Goal: Contribute content

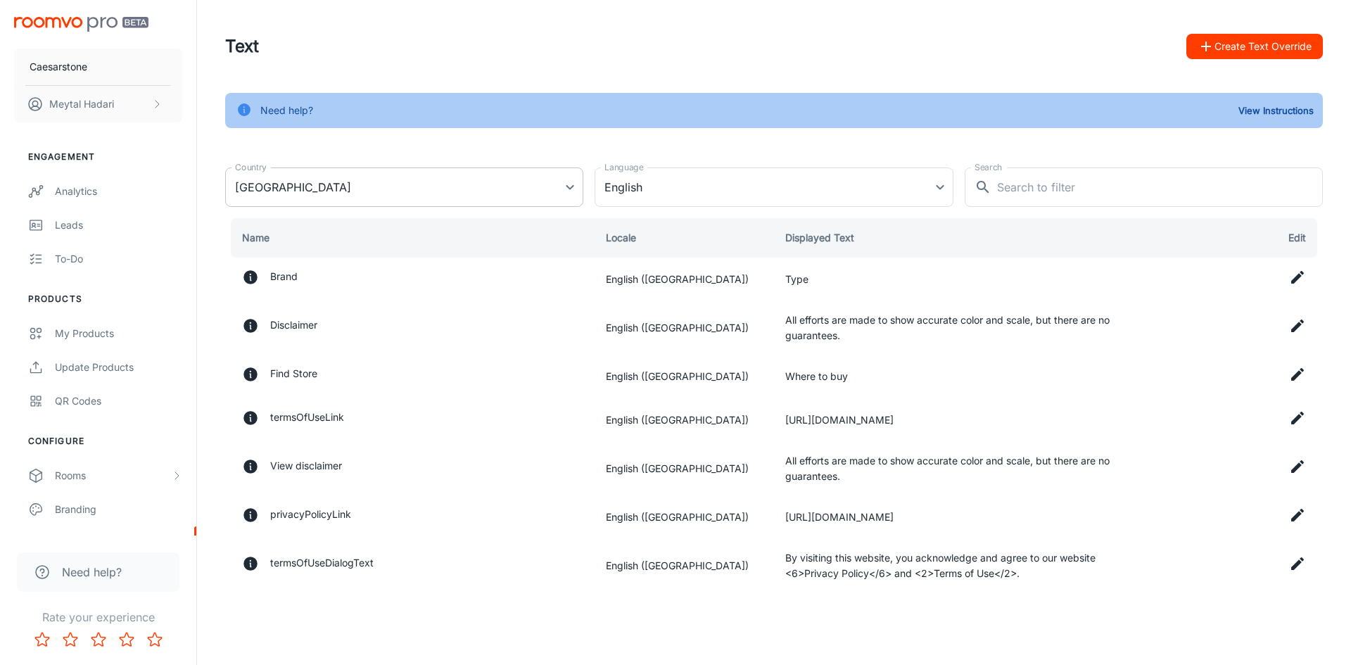
click at [571, 186] on body "Caesarstone [PERSON_NAME] Engagement Analytics Leads To-do Products My Products…" at bounding box center [675, 332] width 1351 height 665
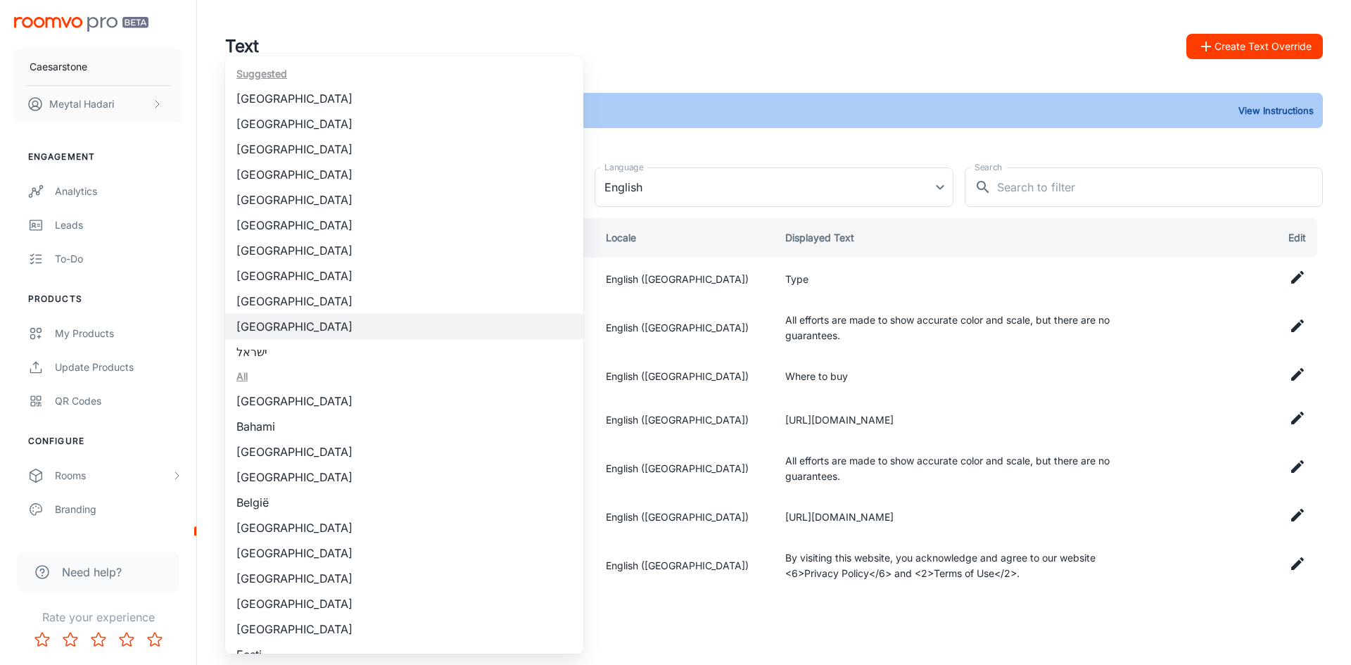
click at [295, 131] on li "[GEOGRAPHIC_DATA]" at bounding box center [404, 123] width 358 height 25
type input "[GEOGRAPHIC_DATA]"
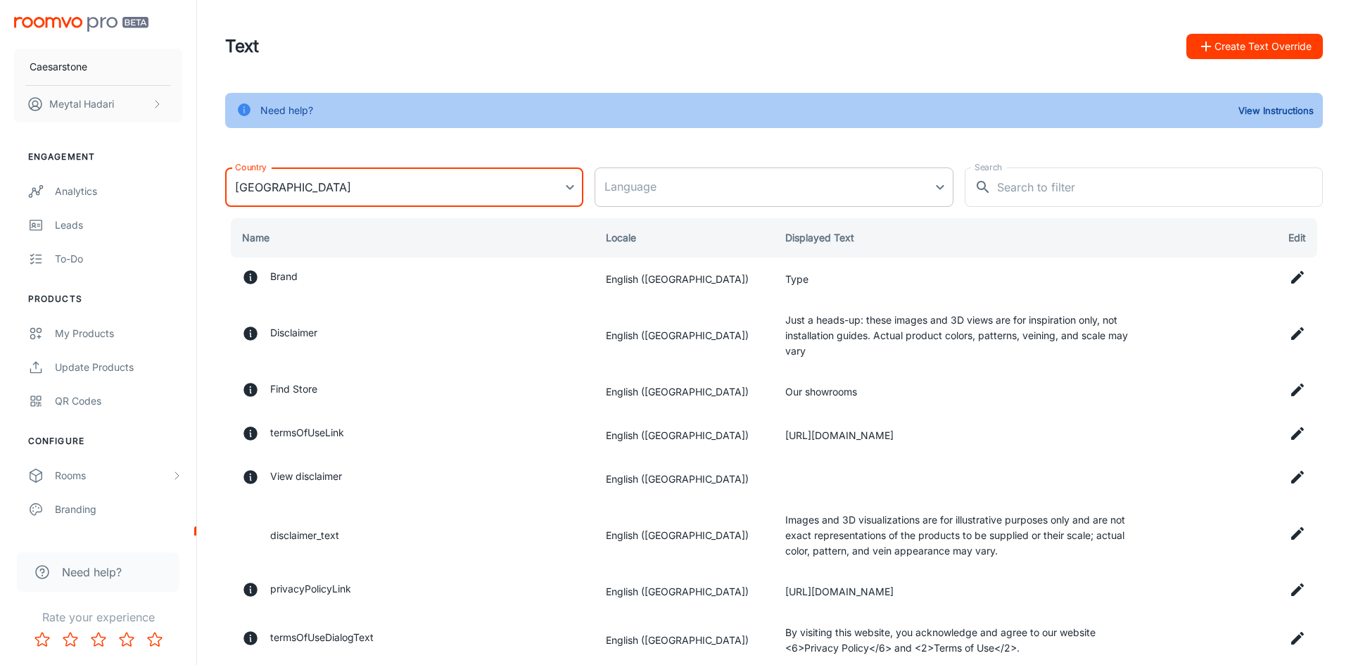
click at [676, 189] on body "Caesarstone [PERSON_NAME] Engagement Analytics Leads To-do Products My Products…" at bounding box center [675, 332] width 1351 height 665
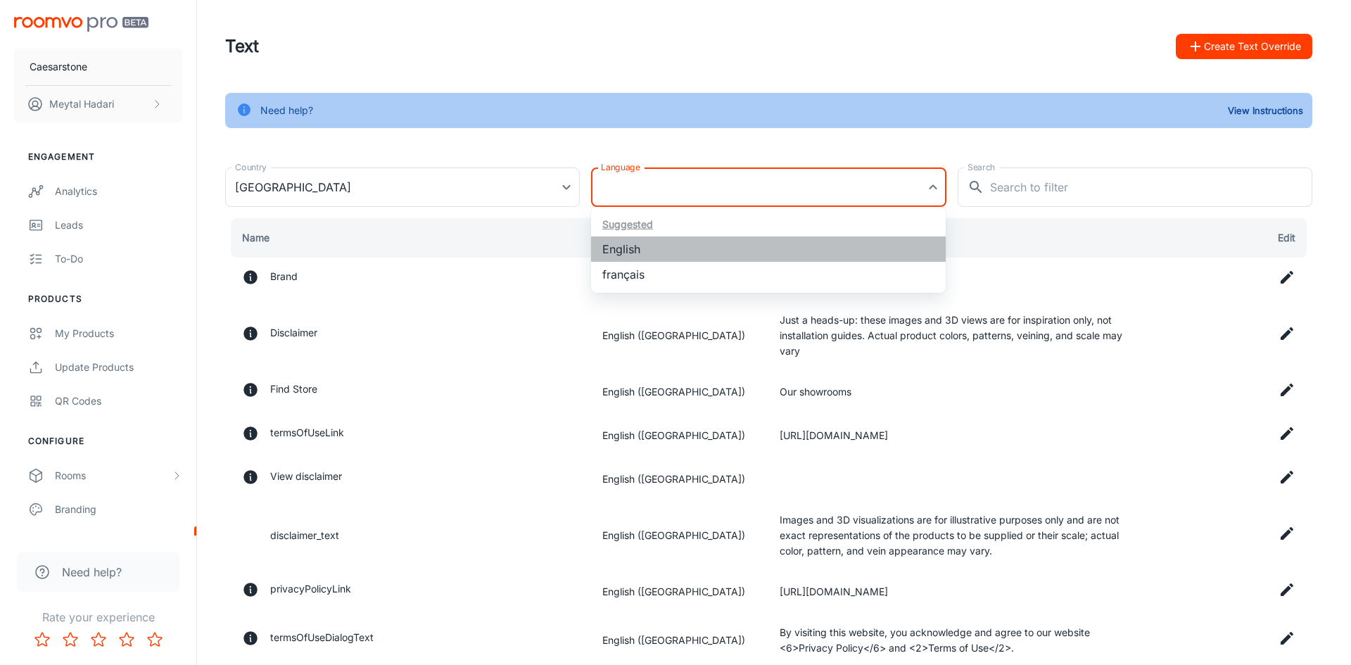
click at [643, 252] on li "English" at bounding box center [768, 248] width 355 height 25
type input "en-ca"
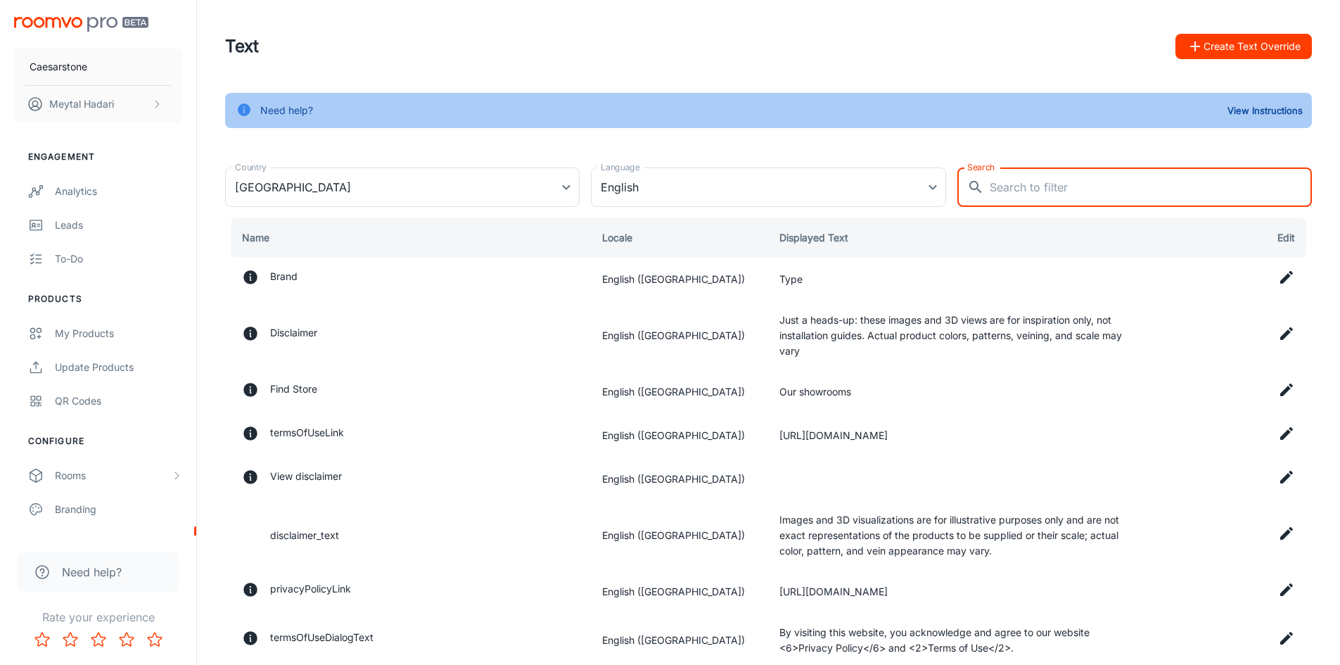
click at [1010, 190] on input "Search" at bounding box center [1151, 186] width 322 height 39
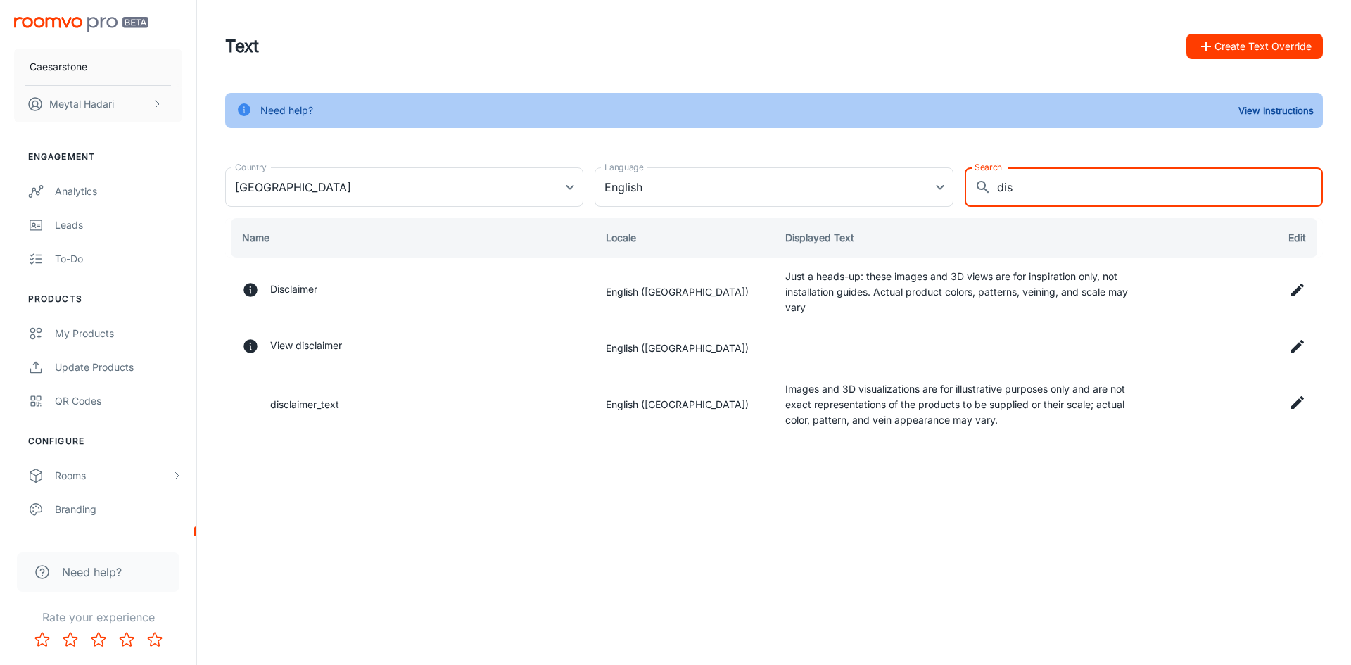
type input "dis"
click at [1296, 348] on icon at bounding box center [1297, 346] width 13 height 13
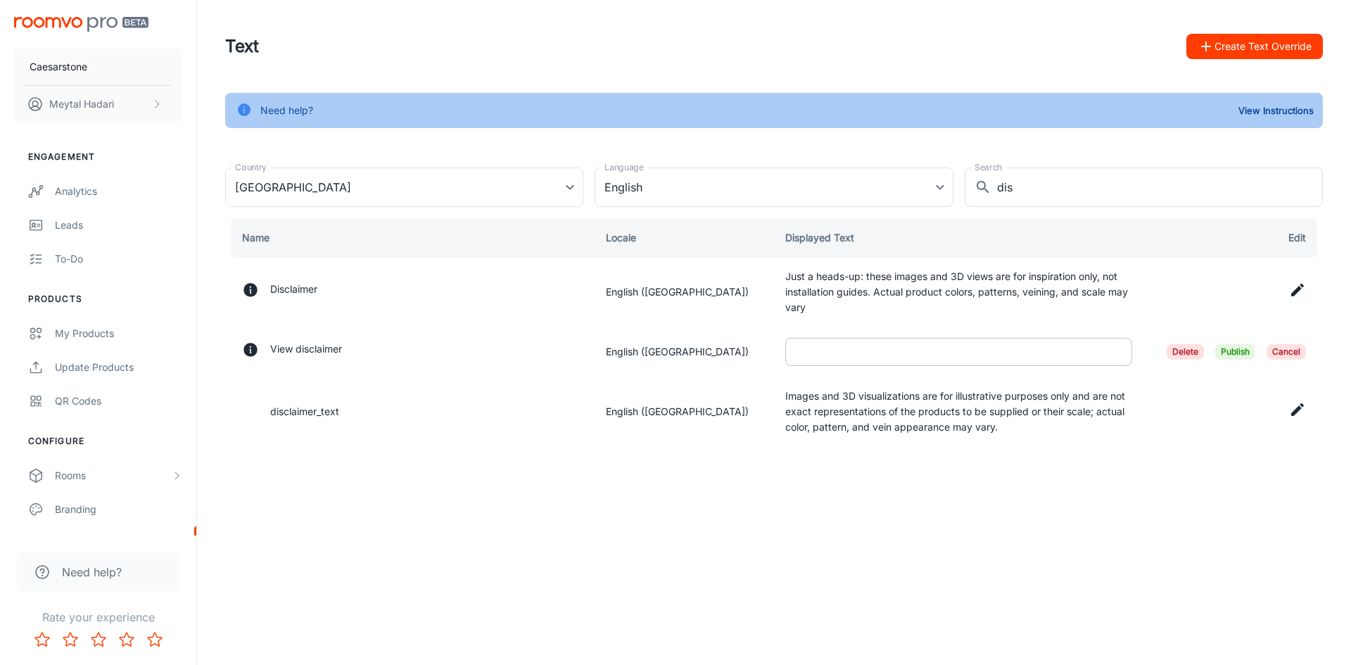
click at [1019, 356] on input "text" at bounding box center [958, 352] width 347 height 28
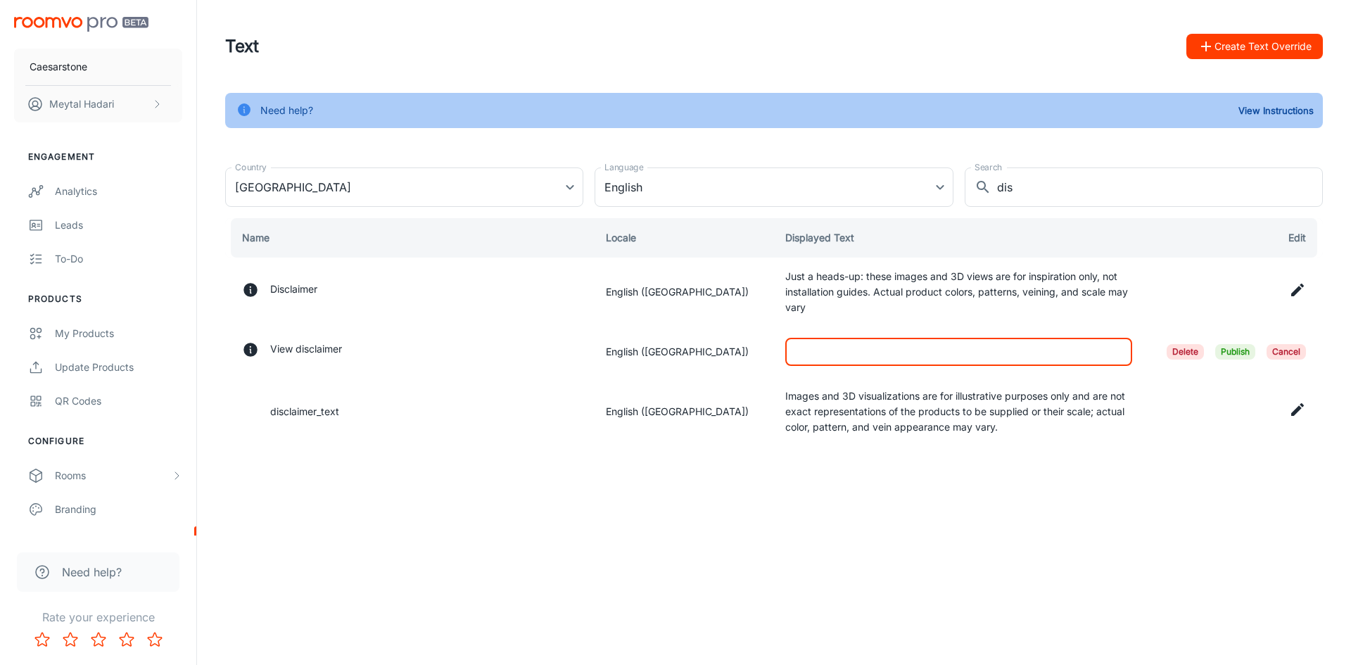
paste input "Just a heads-up: these images and 3D views are for inspiration only, not instal…"
type input "Just a heads-up: these images and 3D views are for inspiration only, not instal…"
click at [1240, 352] on span "Publish" at bounding box center [1235, 351] width 40 height 15
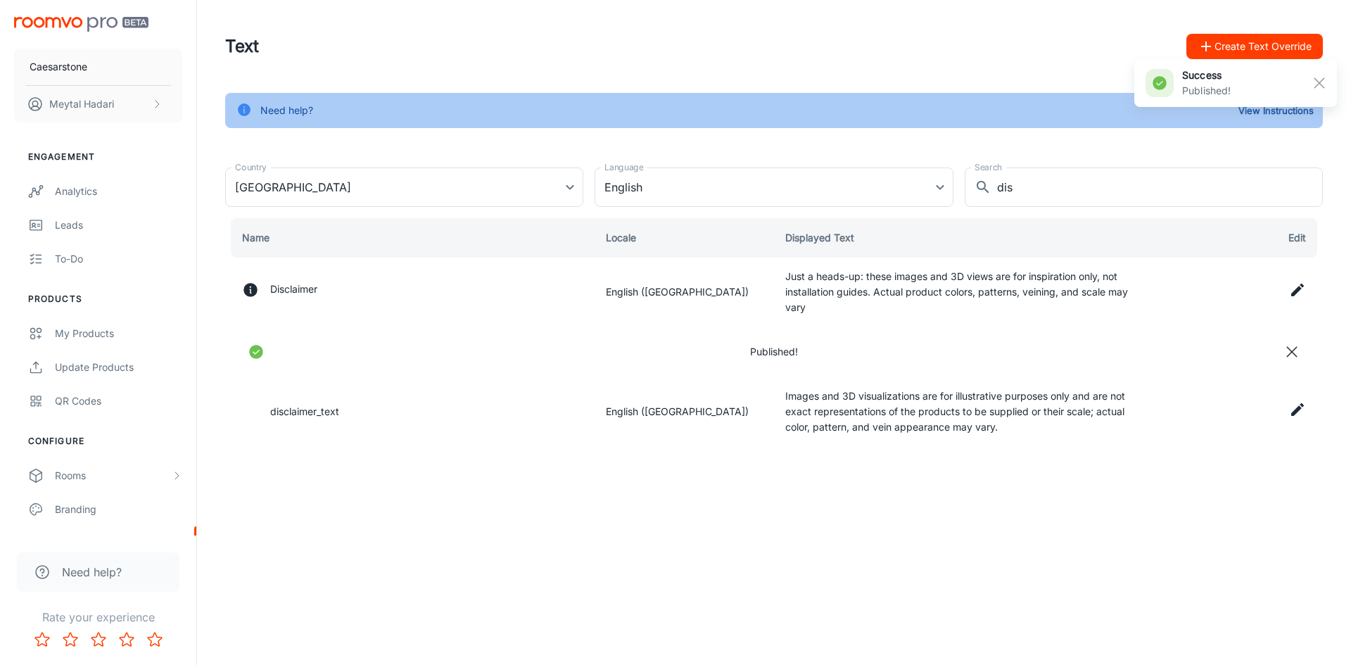
click at [1294, 412] on icon at bounding box center [1297, 409] width 13 height 13
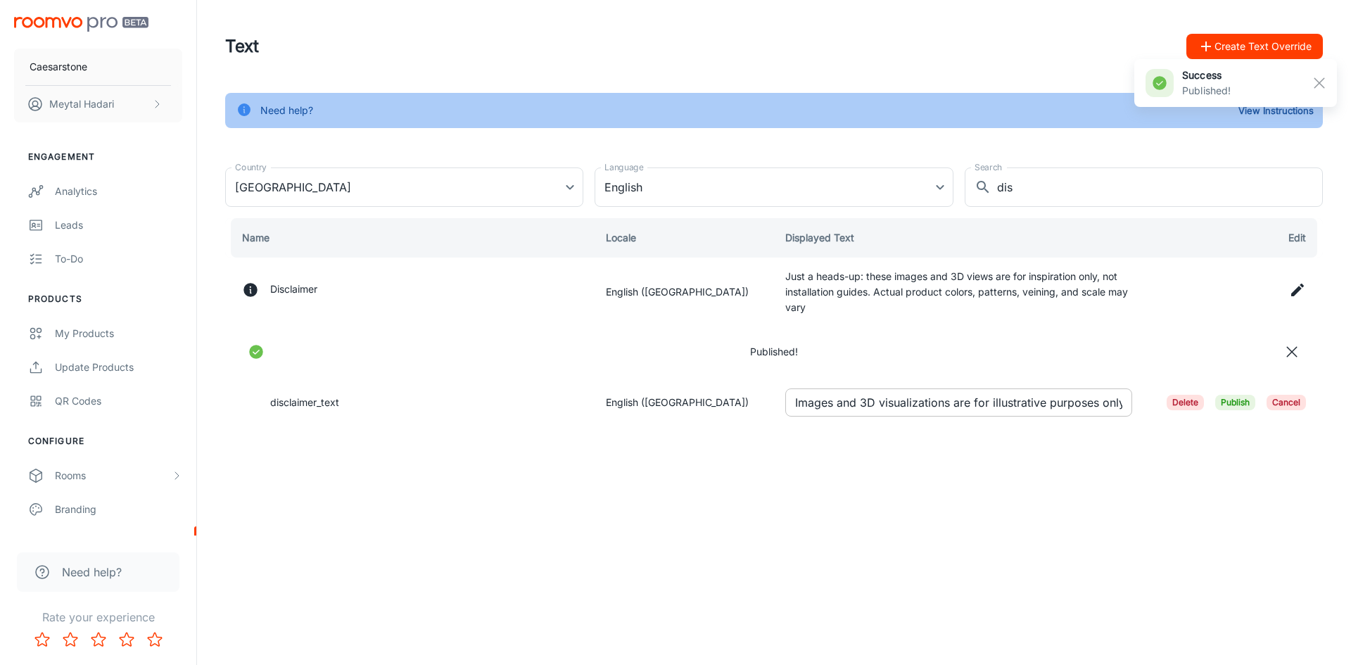
click at [877, 404] on input "Images and 3D visualizations are for illustrative purposes only and are not exa…" at bounding box center [958, 402] width 347 height 28
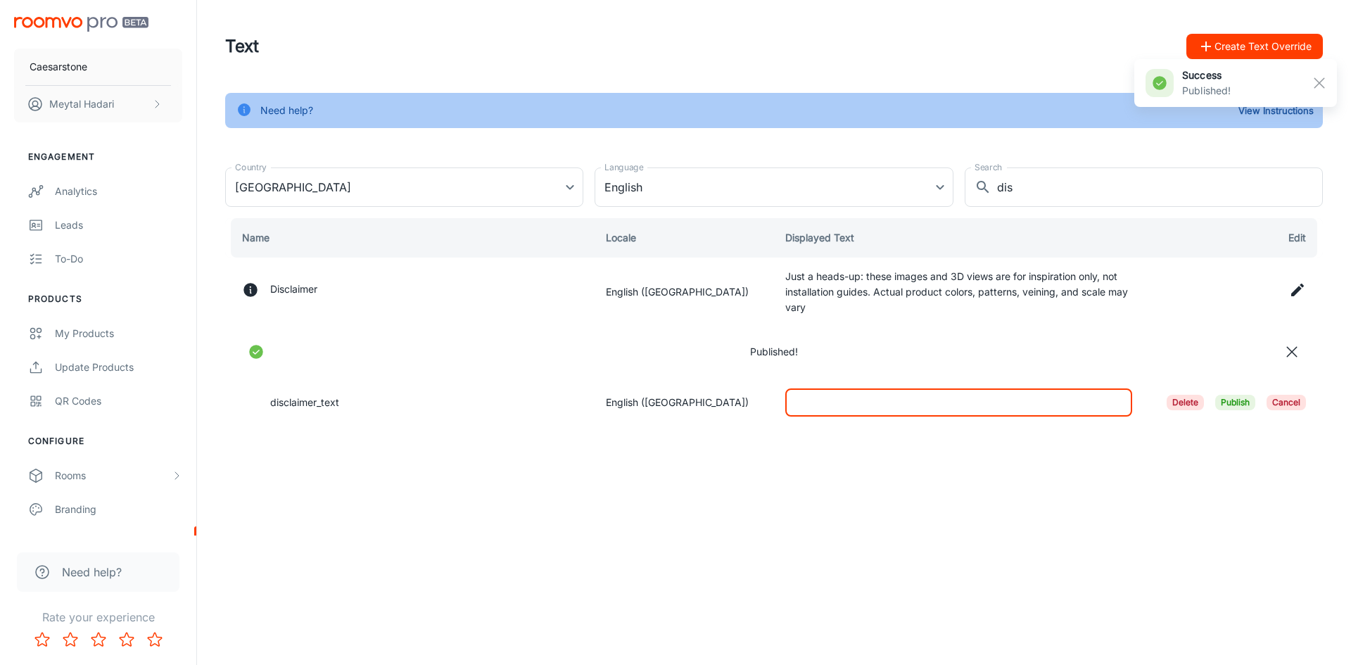
click at [1242, 401] on span "Publish" at bounding box center [1235, 402] width 40 height 15
